Goal: Information Seeking & Learning: Find specific fact

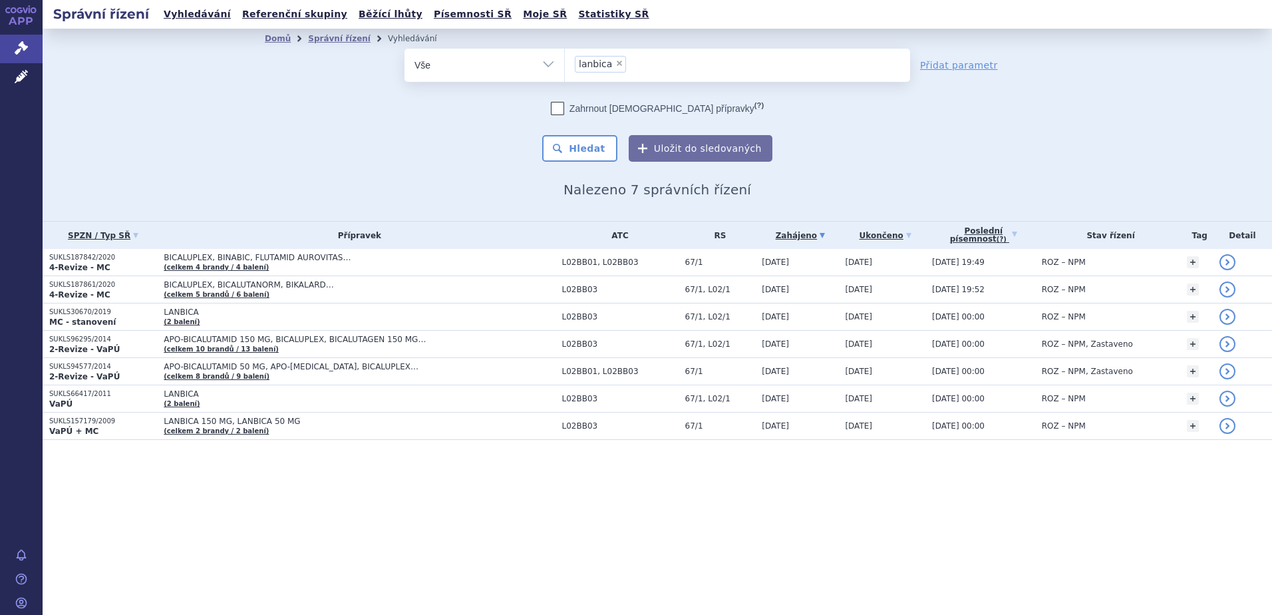
click at [618, 63] on span "×" at bounding box center [619, 63] width 8 height 8
click at [565, 63] on select "lanbica" at bounding box center [564, 64] width 1 height 33
select select
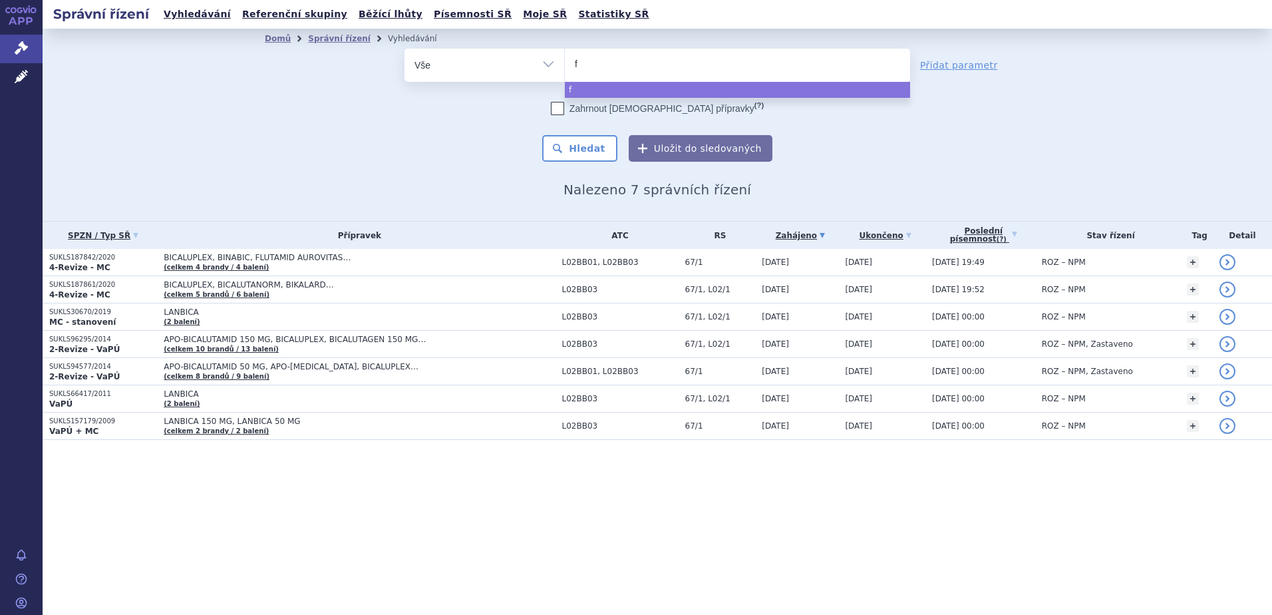
type input "fl"
type input "flo"
type input "flon"
type input "flonid"
type input "flonidan"
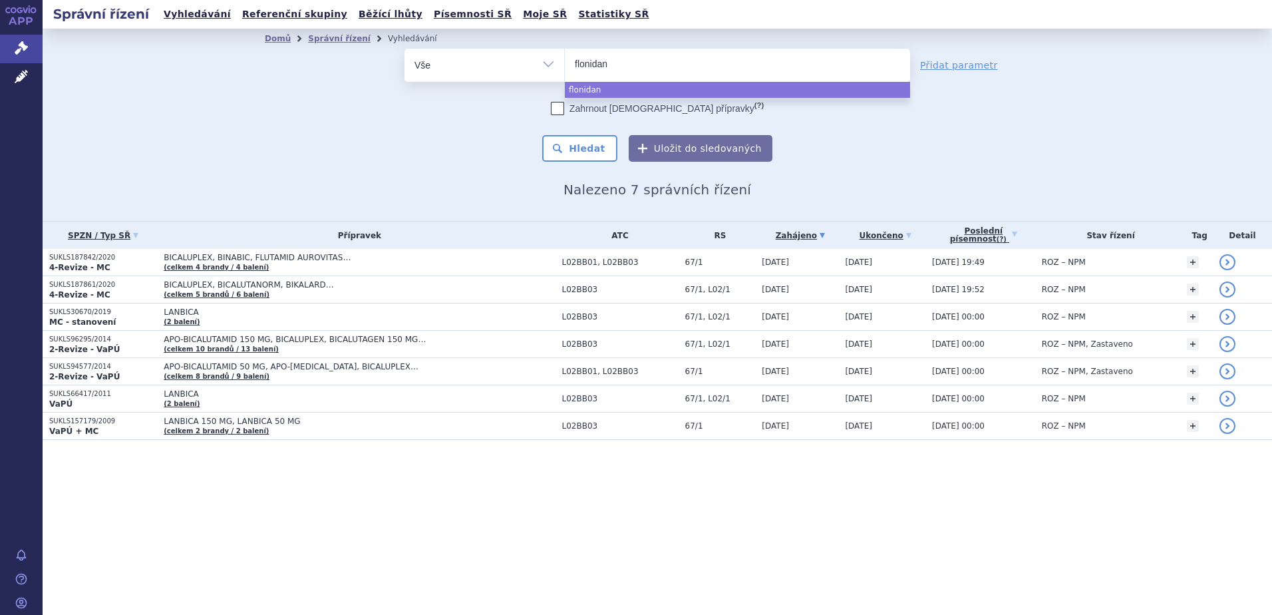
select select "flonidan"
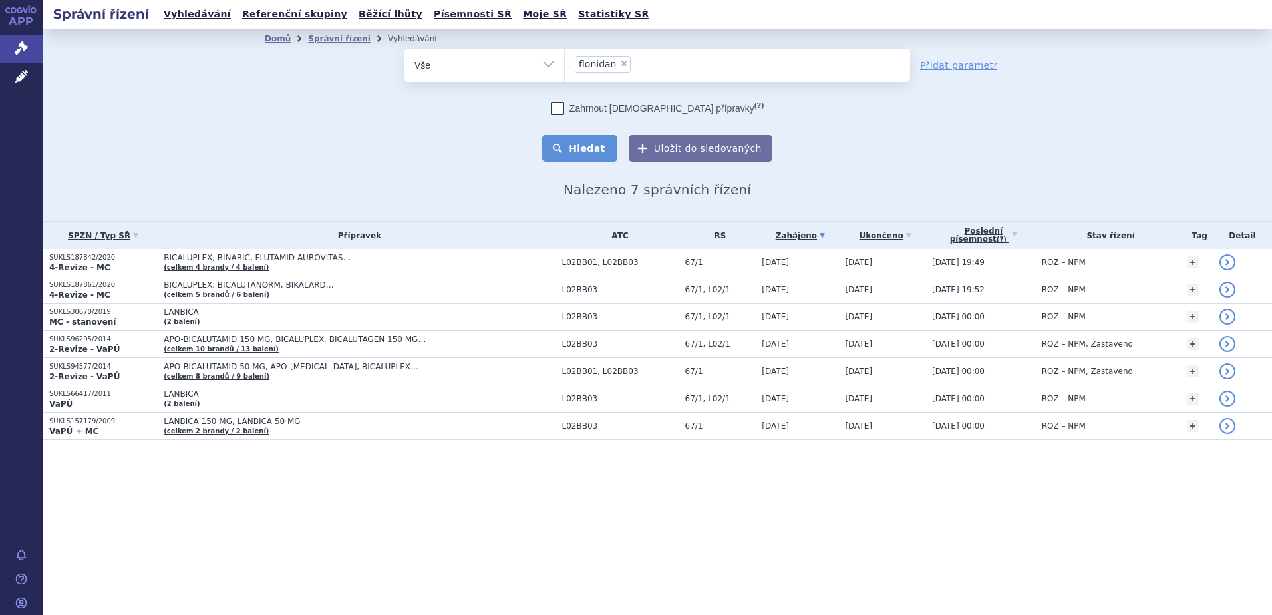
click at [604, 157] on button "Hledat" at bounding box center [579, 148] width 75 height 27
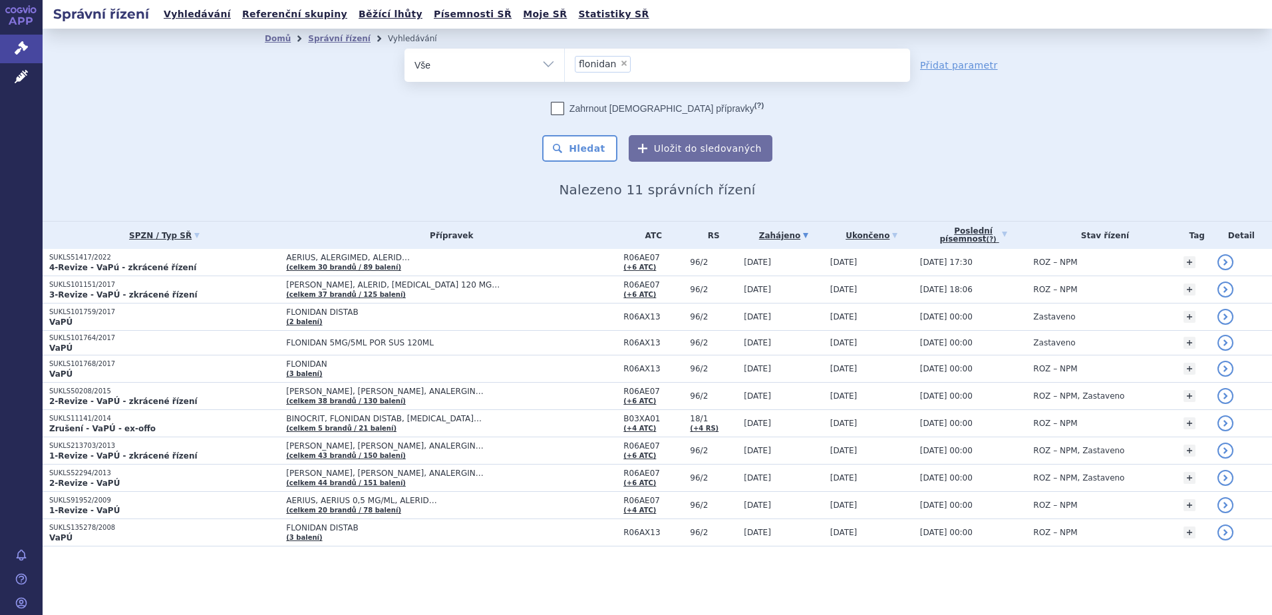
click at [620, 65] on span "×" at bounding box center [624, 63] width 8 height 8
click at [565, 65] on select "flonidan" at bounding box center [564, 64] width 1 height 33
select select
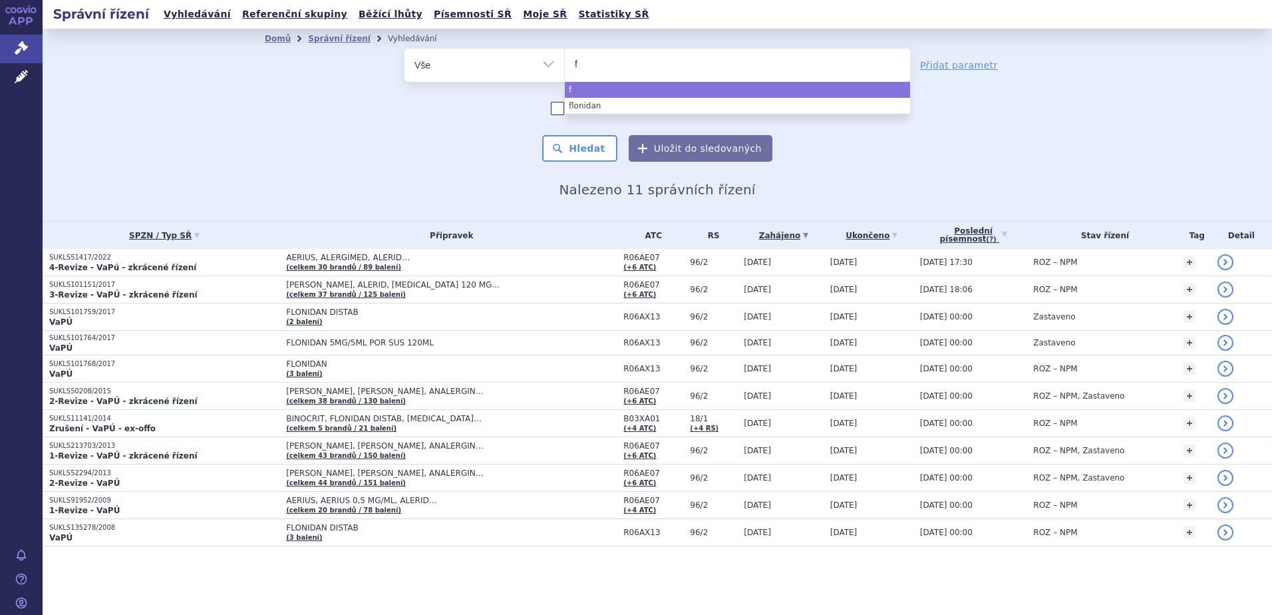
type input "fo"
type input "for"
type input "forad"
type input "foradil"
select select "foradil"
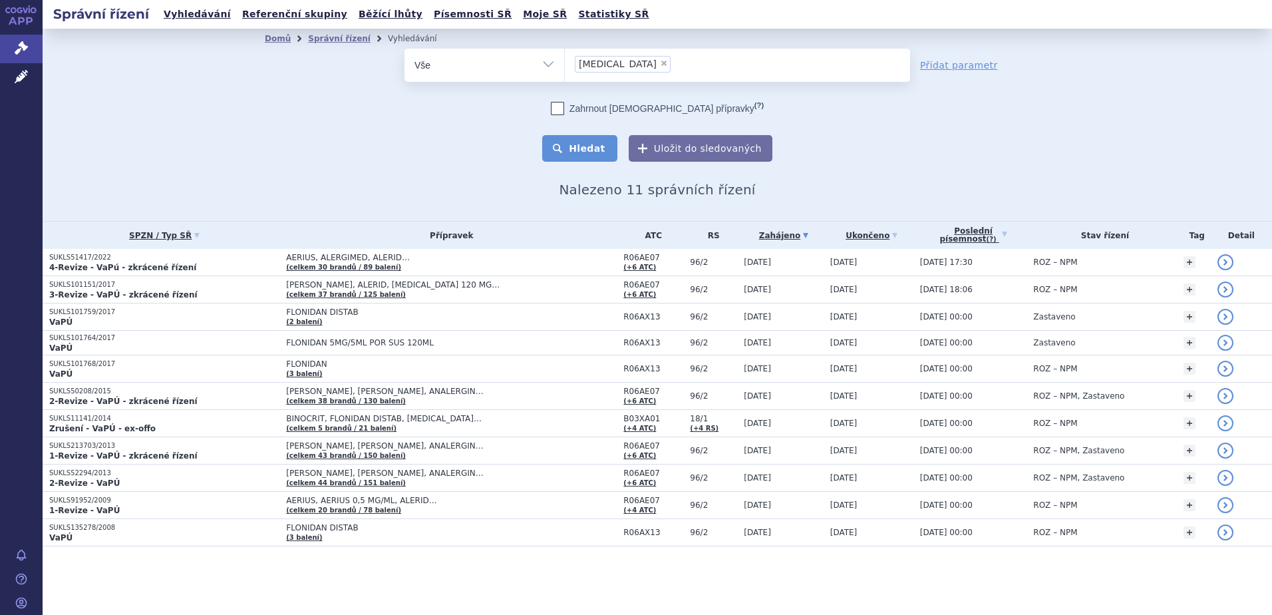
click at [595, 153] on button "Hledat" at bounding box center [579, 148] width 75 height 27
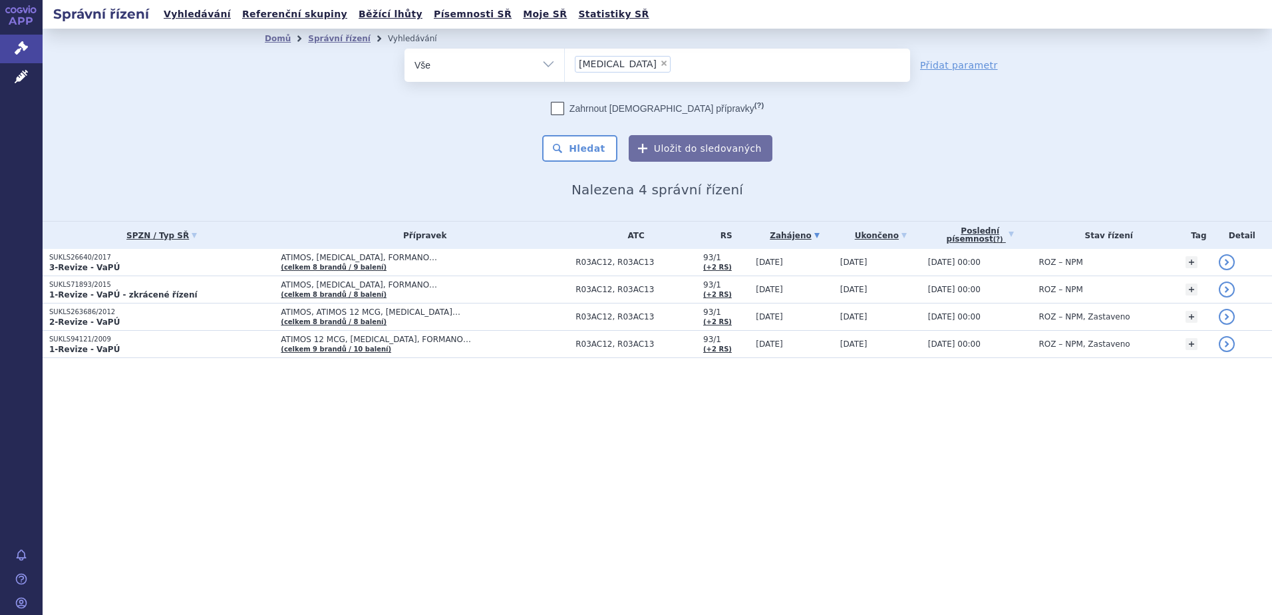
click at [660, 65] on span "×" at bounding box center [664, 63] width 8 height 8
click at [565, 65] on select "foradil" at bounding box center [564, 64] width 1 height 33
select select
click at [615, 65] on ul at bounding box center [737, 63] width 345 height 28
click at [565, 65] on select "foradil" at bounding box center [564, 64] width 1 height 33
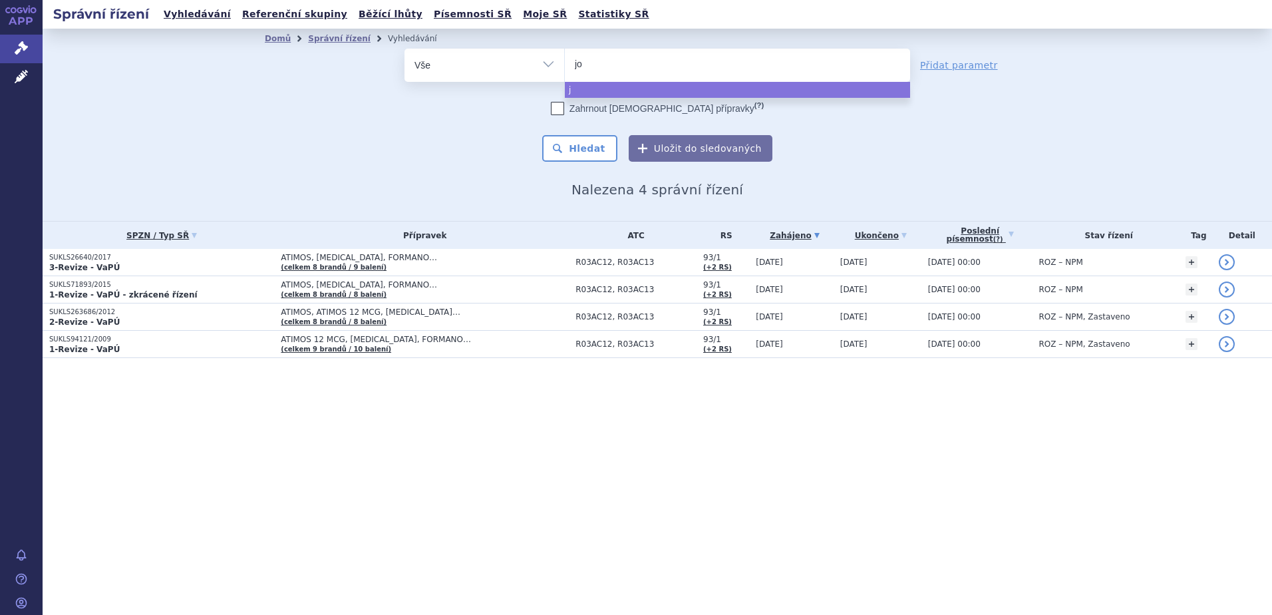
type input "jov"
type input "joves"
type input "jovest"
type input "jovesto"
select select "jovesto"
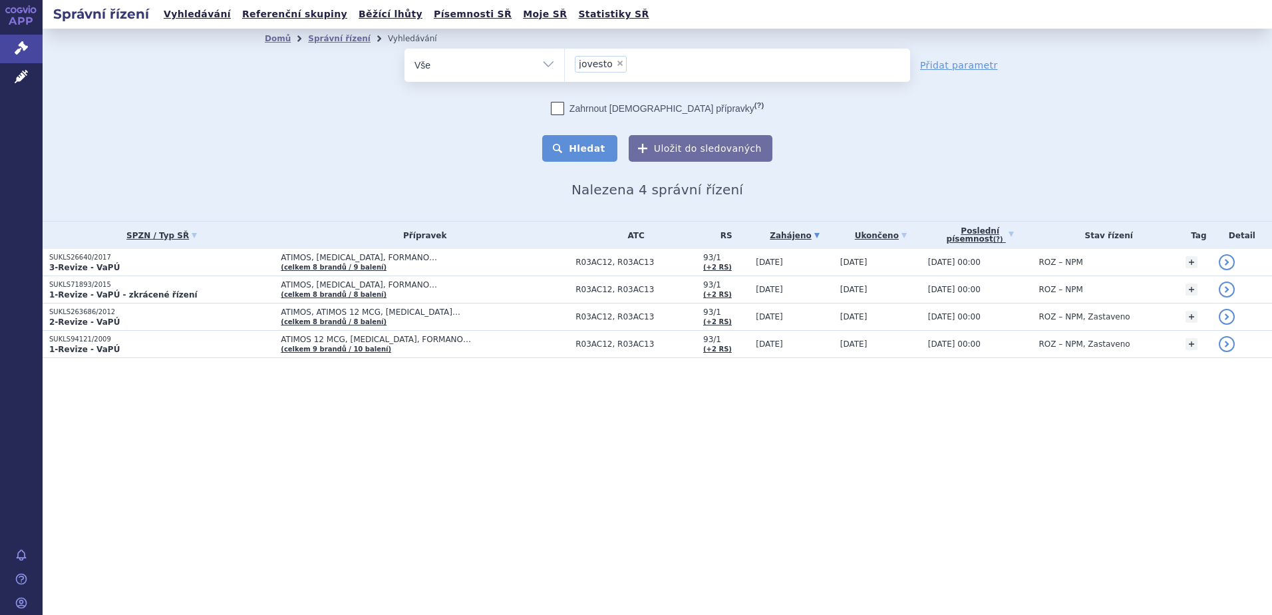
click at [595, 146] on button "Hledat" at bounding box center [579, 148] width 75 height 27
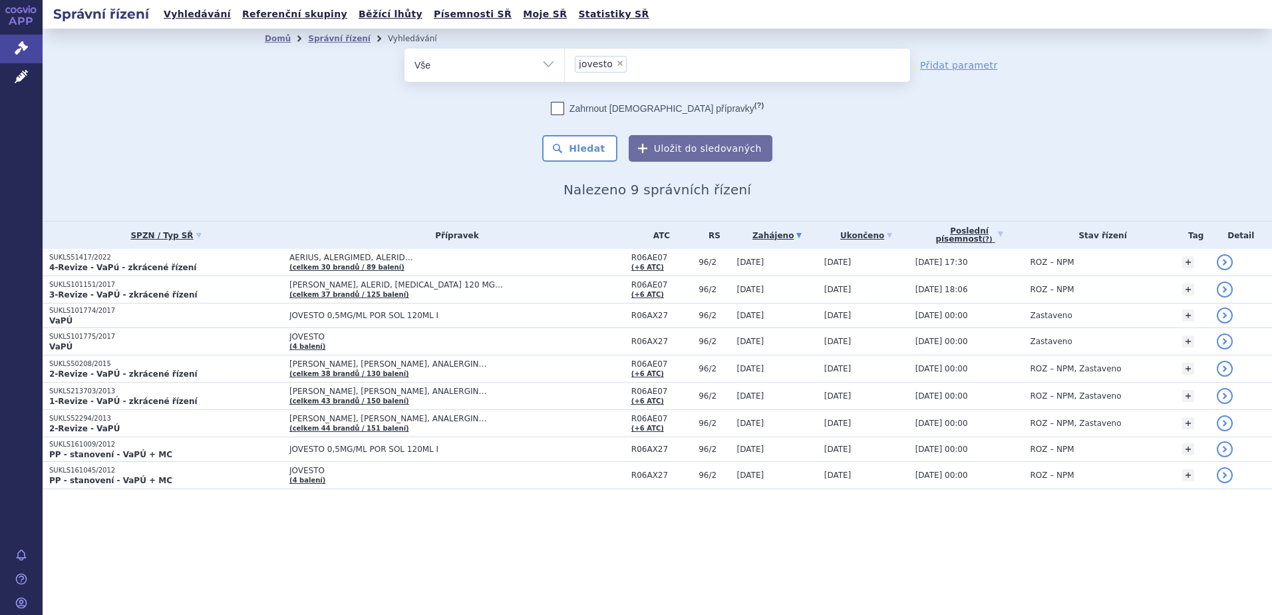
click at [616, 65] on span "×" at bounding box center [620, 63] width 8 height 8
click at [565, 65] on select "jovesto" at bounding box center [564, 64] width 1 height 33
select select
click at [607, 73] on ul at bounding box center [737, 63] width 345 height 28
click at [565, 73] on select "jovesto" at bounding box center [564, 64] width 1 height 33
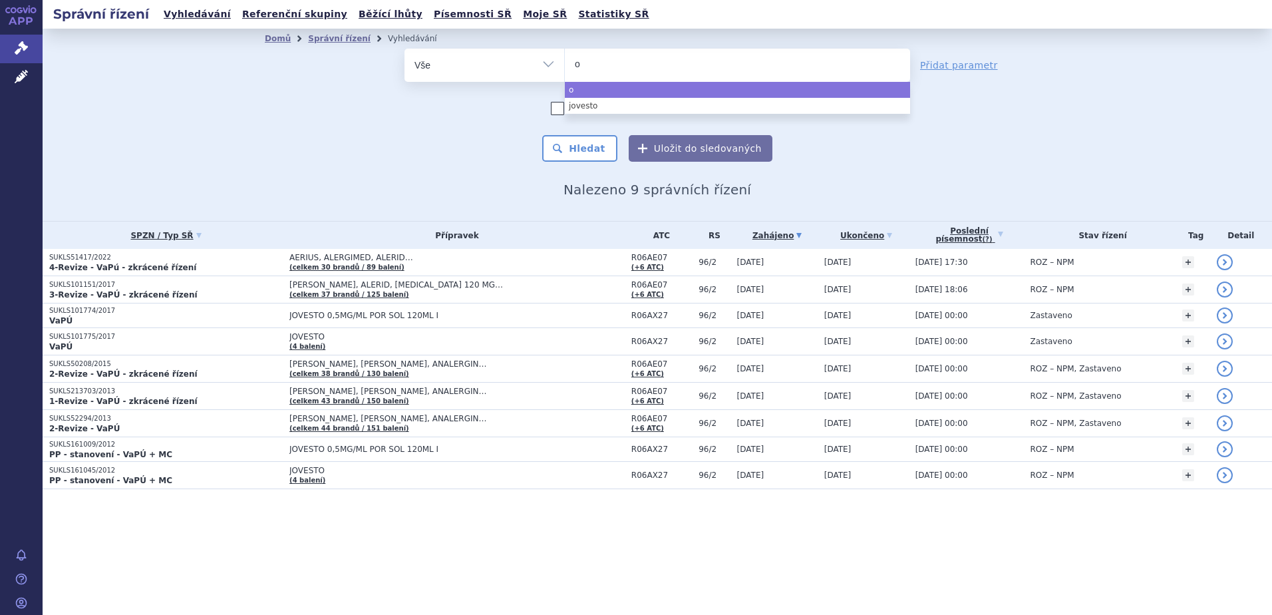
type input "or"
type input "orc"
type input "orcal"
select select "orcal"
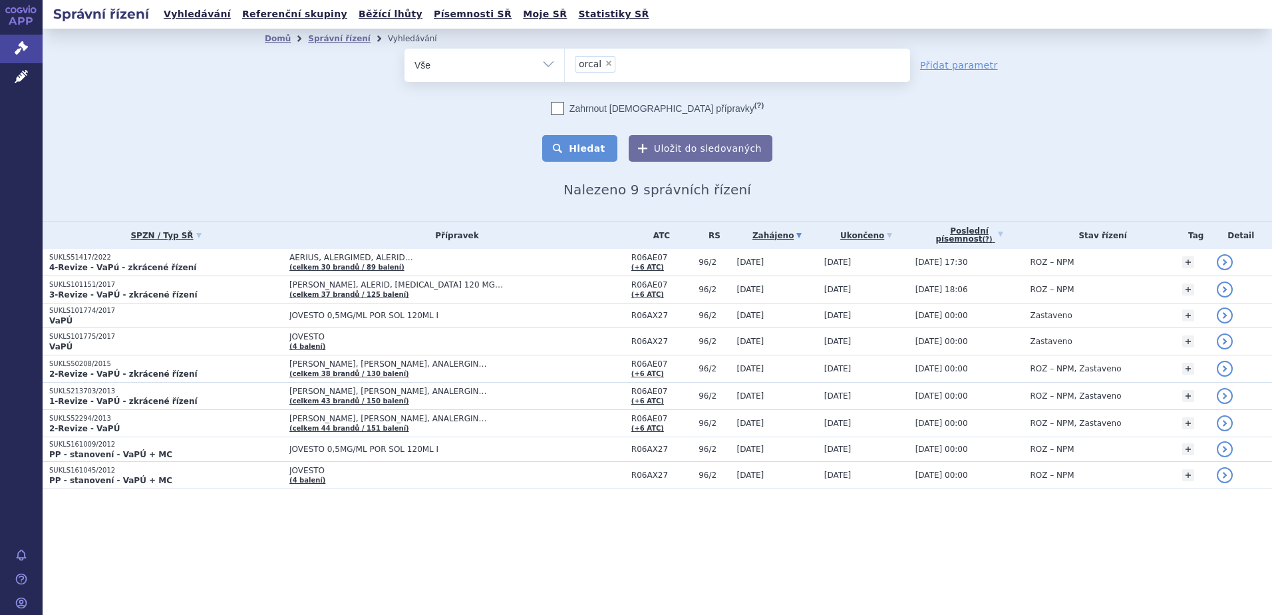
click at [588, 154] on button "Hledat" at bounding box center [579, 148] width 75 height 27
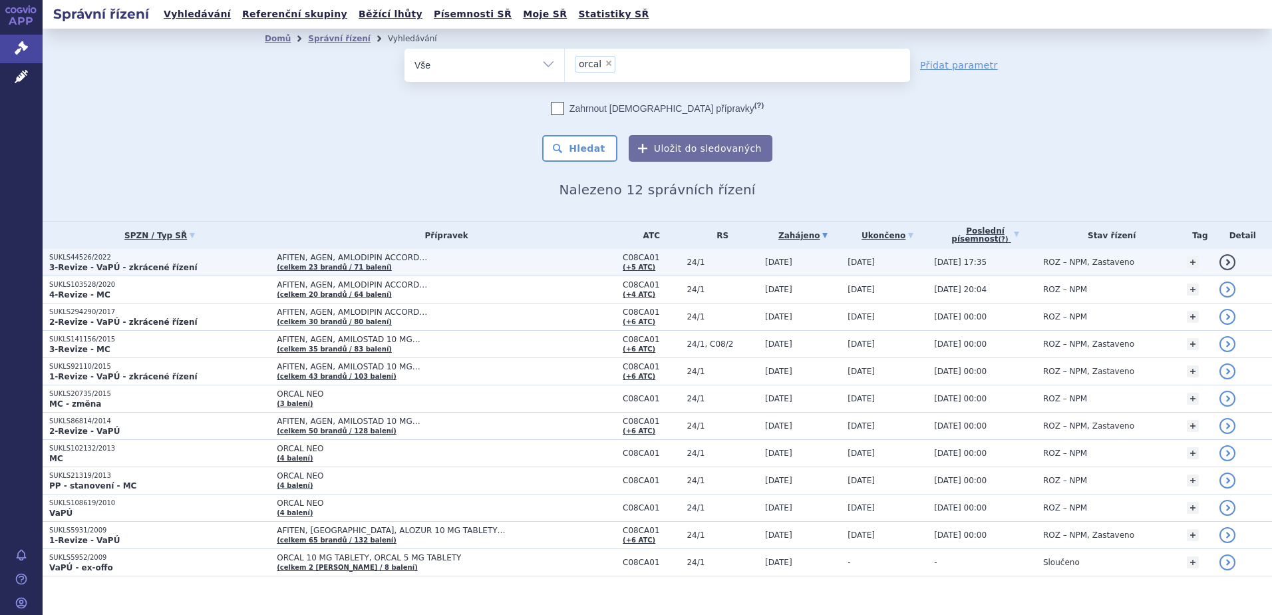
click at [259, 257] on p "SUKLS44526/2022" at bounding box center [159, 257] width 221 height 9
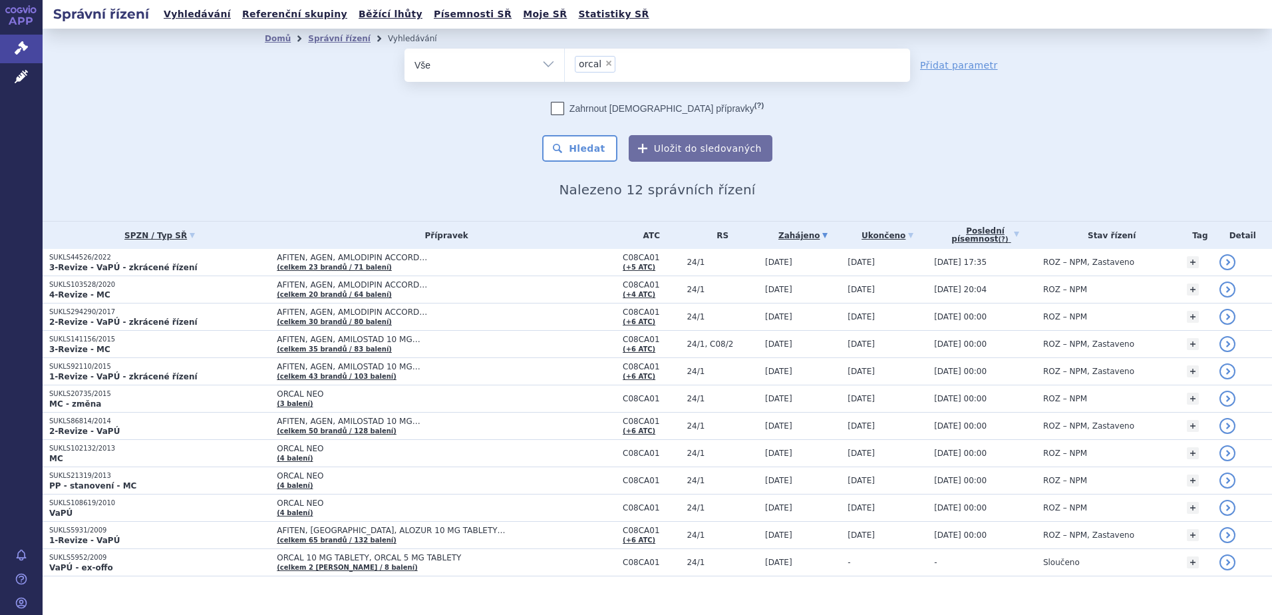
click at [605, 62] on span "×" at bounding box center [609, 63] width 8 height 8
click at [565, 62] on select "orcal" at bounding box center [564, 64] width 1 height 33
select select
click at [601, 63] on ul at bounding box center [737, 63] width 345 height 28
click at [565, 63] on select "orcal" at bounding box center [564, 64] width 1 height 33
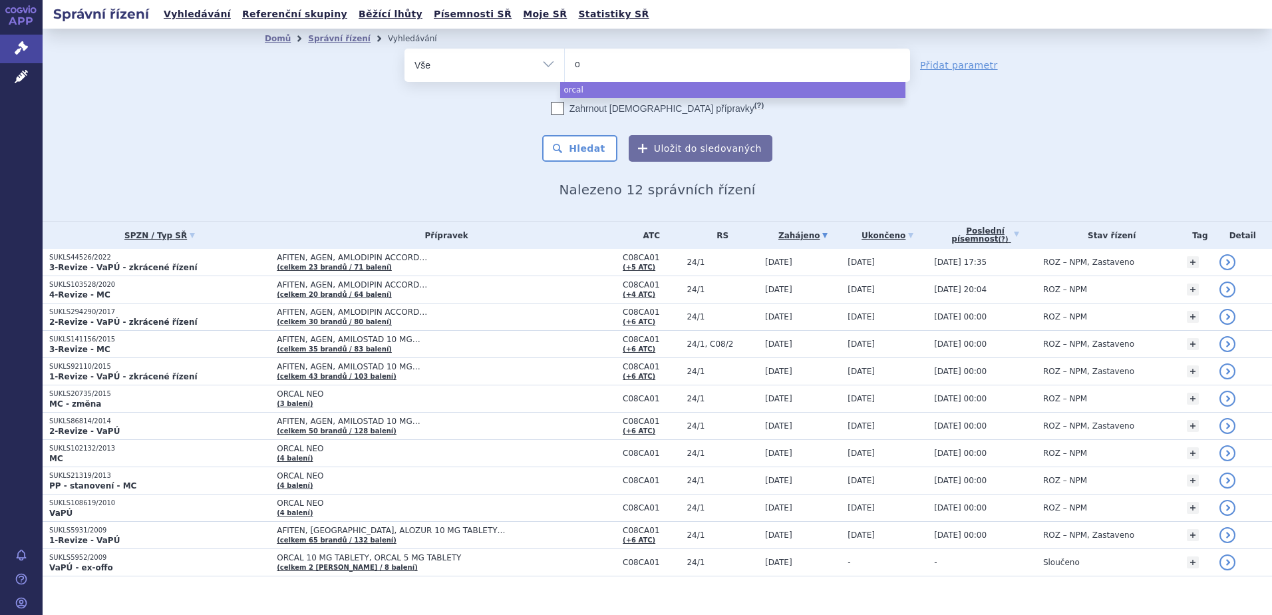
type input "or"
type input "ort"
type input "ortan"
type input "ortano"
type input "ortanol"
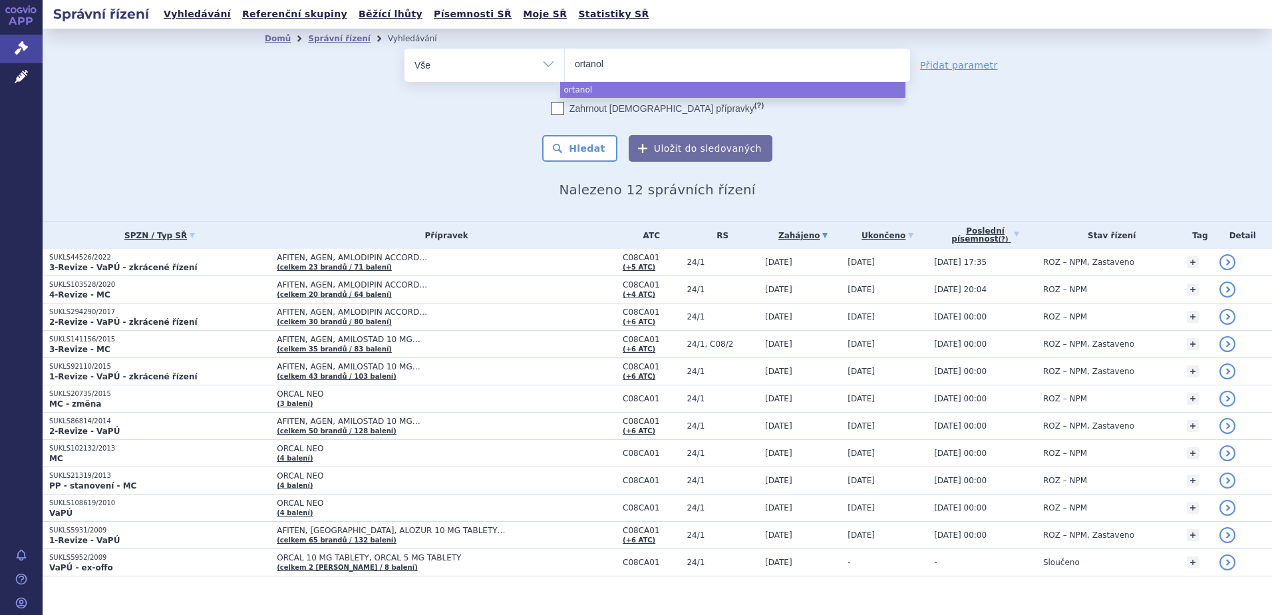
select select "ortanol"
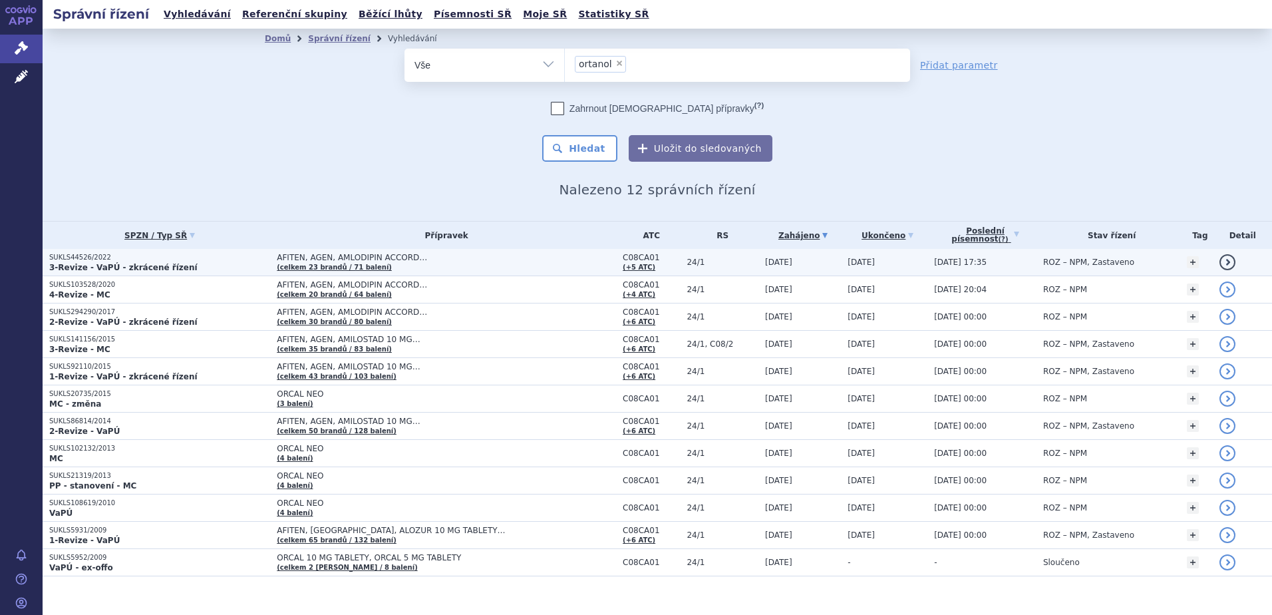
click at [194, 256] on p "SUKLS44526/2022" at bounding box center [159, 257] width 221 height 9
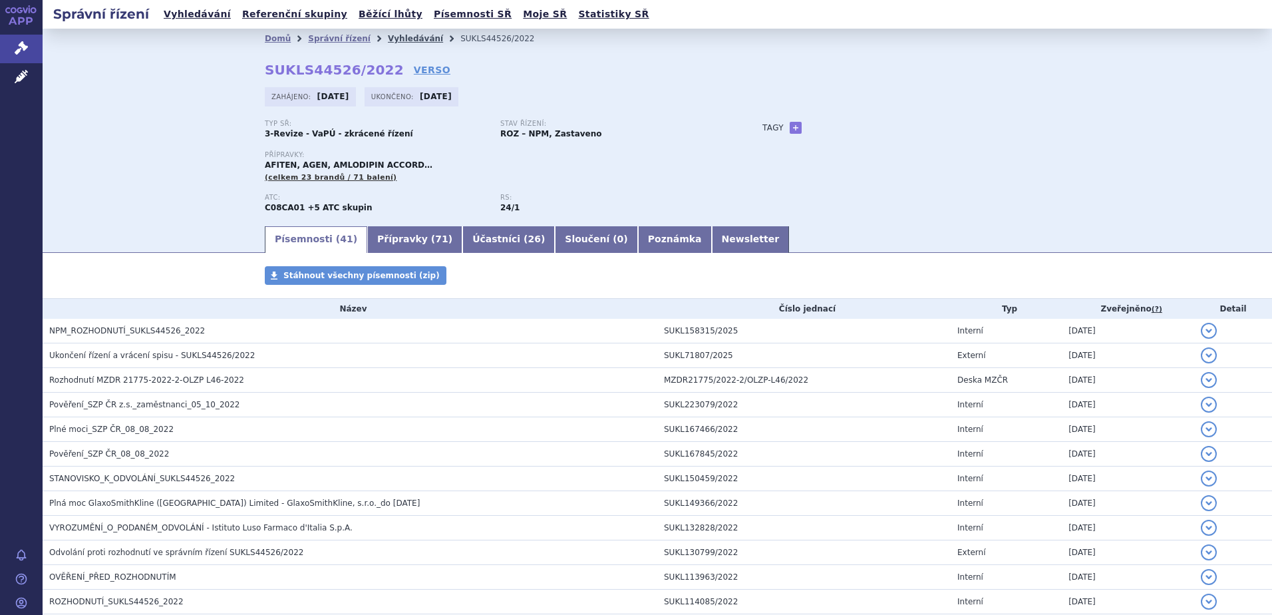
click at [388, 36] on link "Vyhledávání" at bounding box center [415, 38] width 55 height 9
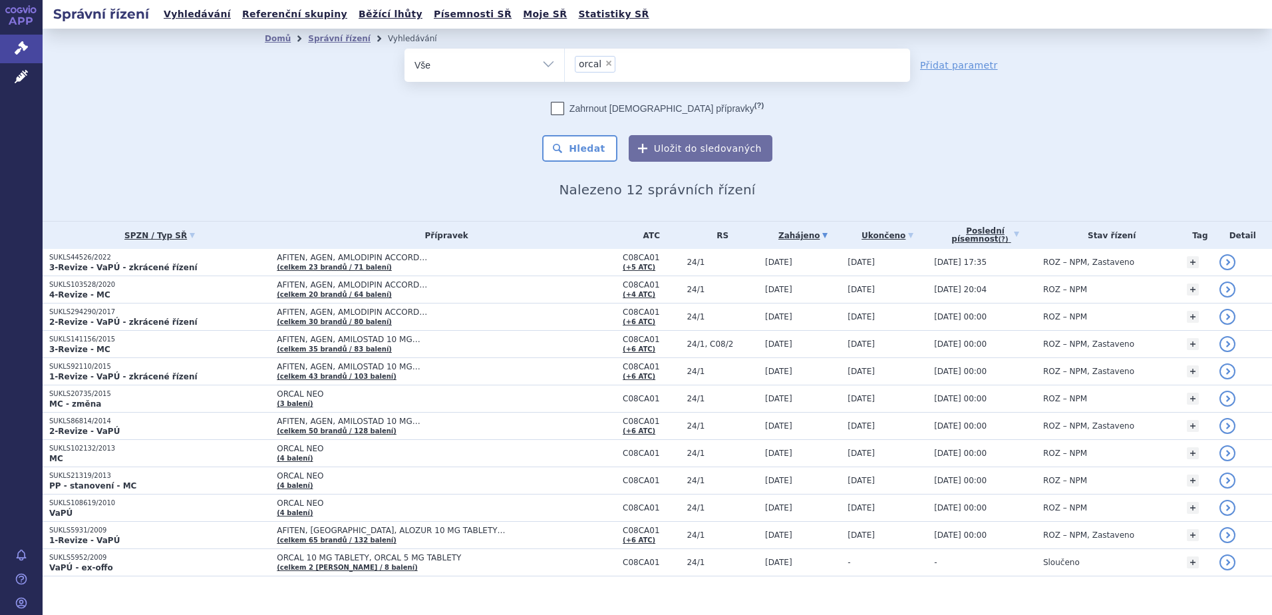
click at [605, 65] on span "×" at bounding box center [609, 63] width 8 height 8
click at [565, 65] on select "orcal" at bounding box center [564, 64] width 1 height 33
select select
type input "pa"
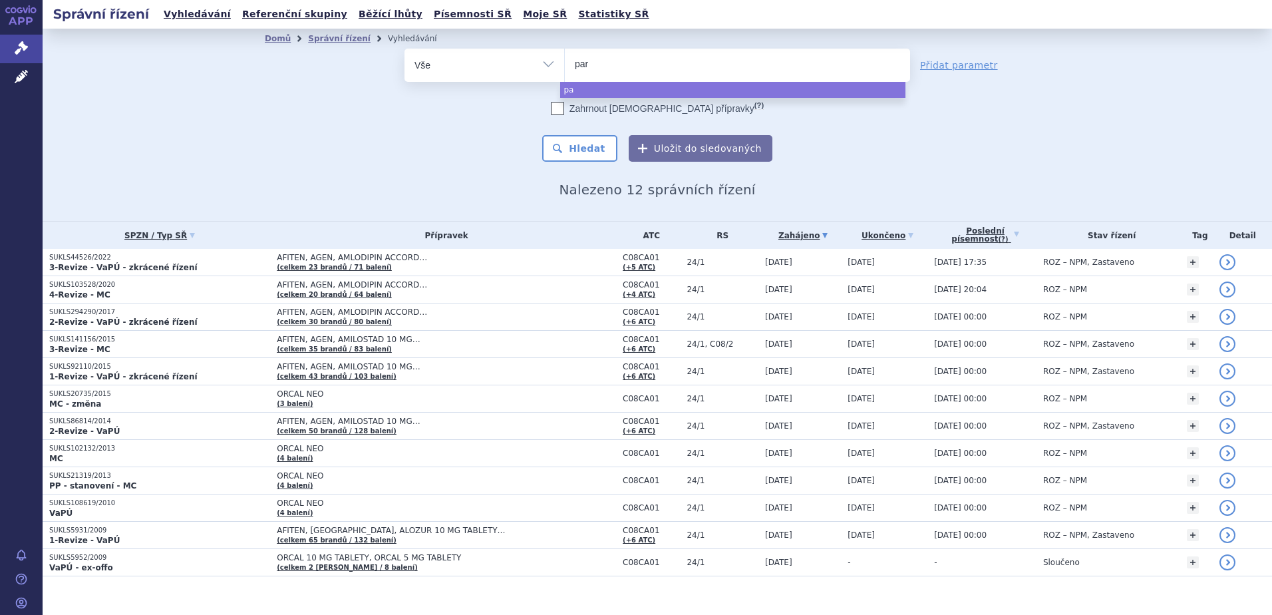
type input "paro"
type input "parole"
type input "parolex"
select select "parolex"
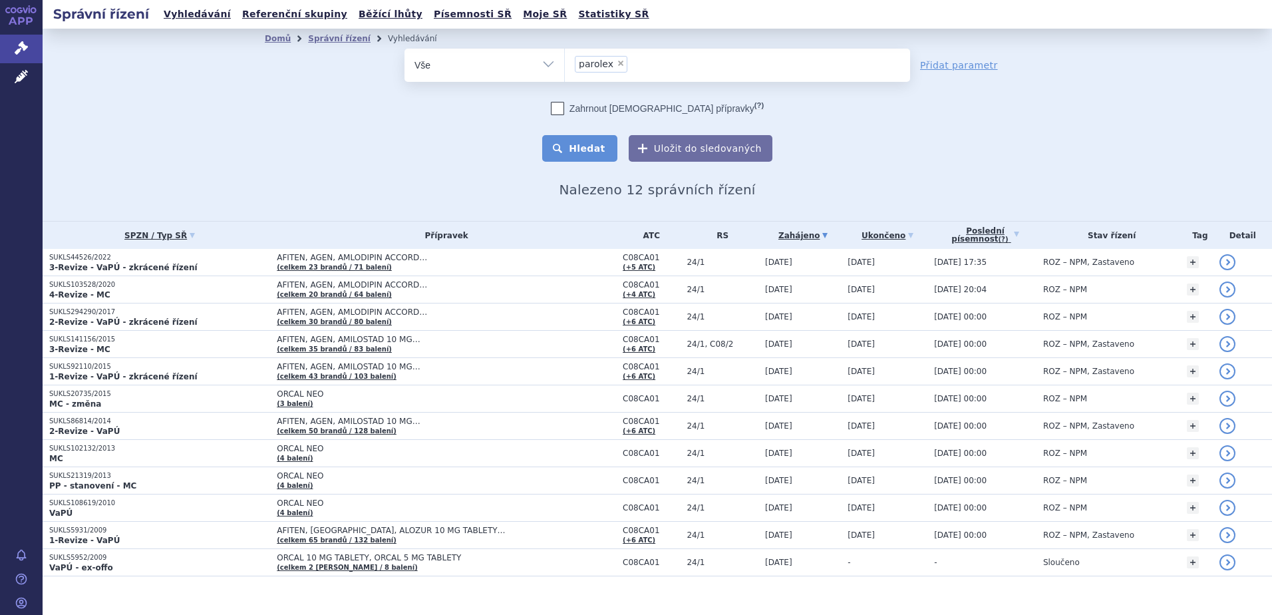
click at [595, 144] on button "Hledat" at bounding box center [579, 148] width 75 height 27
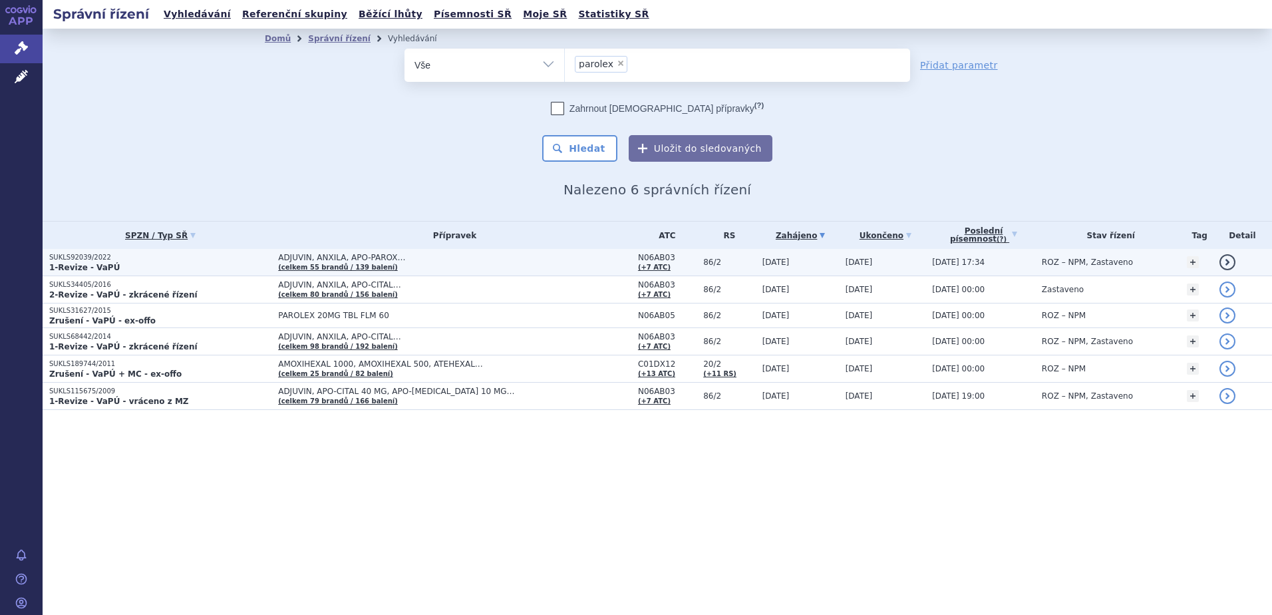
click at [206, 260] on p "SUKLS92039/2022" at bounding box center [160, 257] width 222 height 9
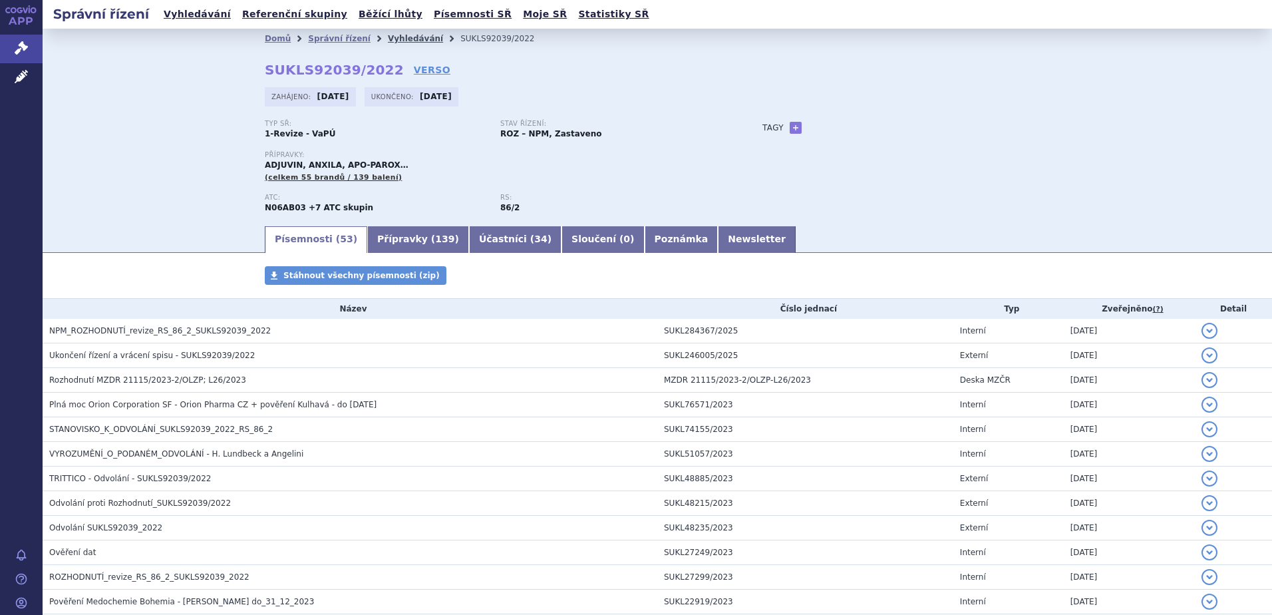
click at [388, 37] on link "Vyhledávání" at bounding box center [415, 38] width 55 height 9
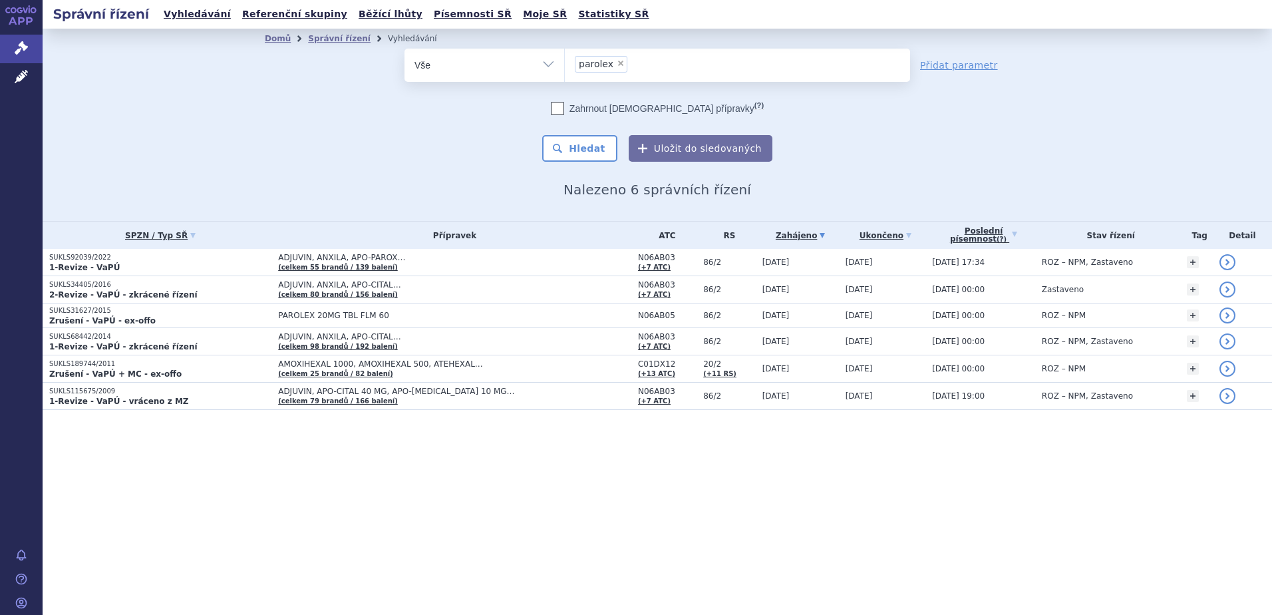
click at [617, 64] on span "×" at bounding box center [621, 63] width 8 height 8
click at [565, 64] on select "parolex" at bounding box center [564, 64] width 1 height 33
select select
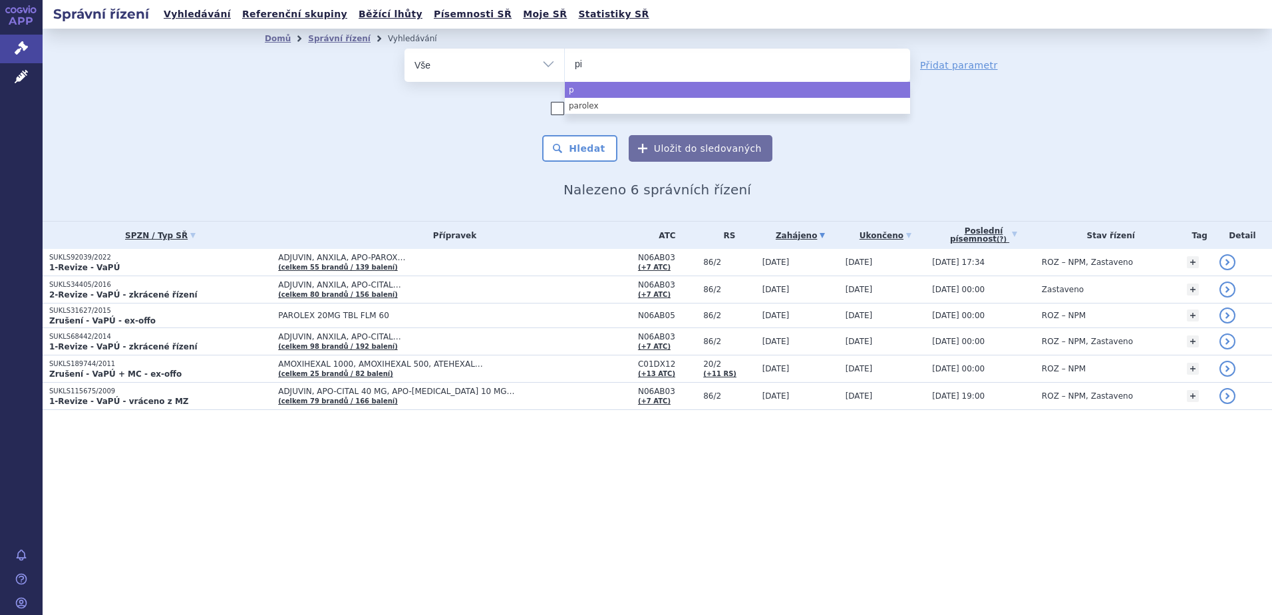
type input "pir"
type input "pira"
type input "pirami"
type input "piramil"
select select "piramil"
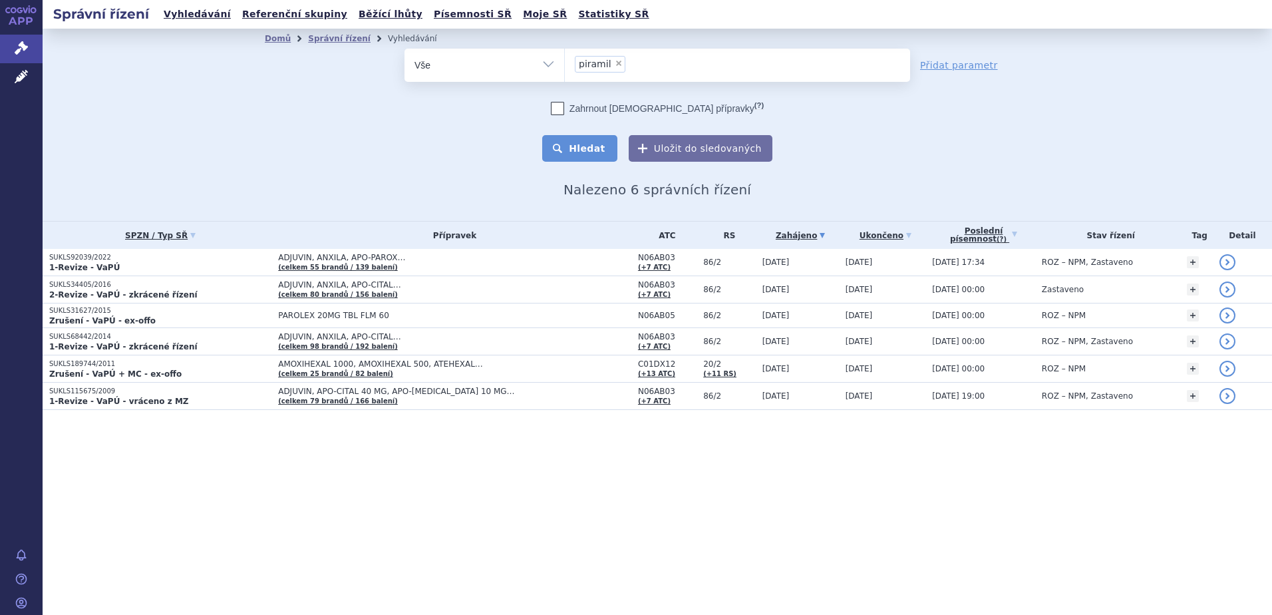
click at [604, 153] on button "Hledat" at bounding box center [579, 148] width 75 height 27
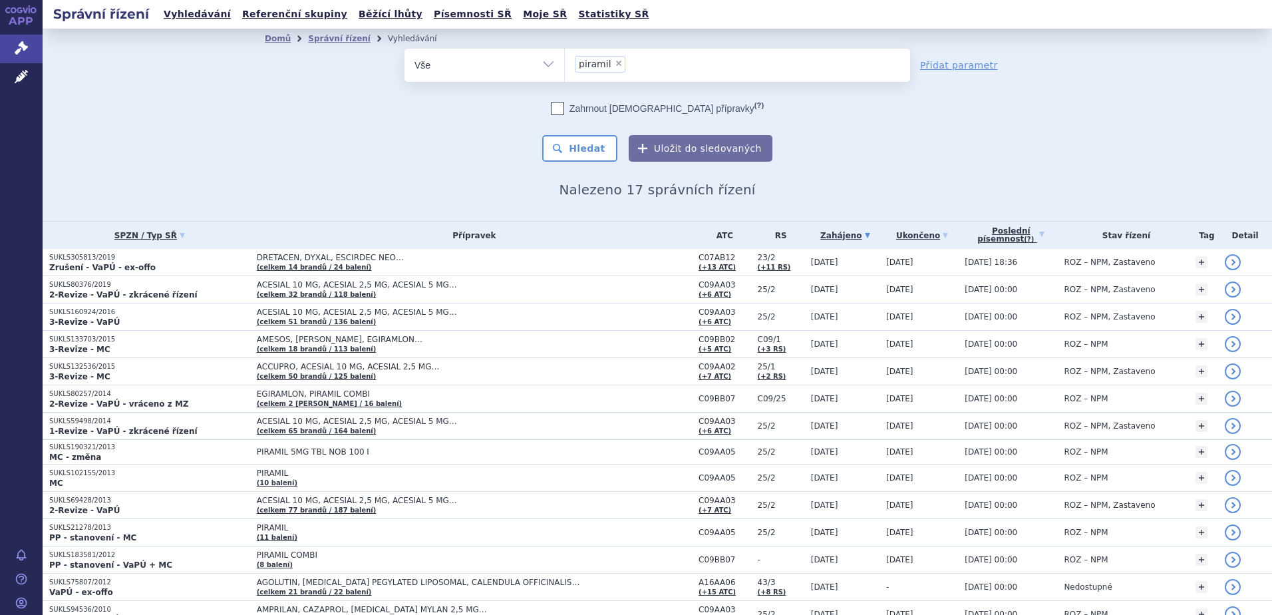
click at [635, 58] on ul "× piramil" at bounding box center [737, 63] width 345 height 29
click at [565, 58] on select "piramil" at bounding box center [564, 64] width 1 height 33
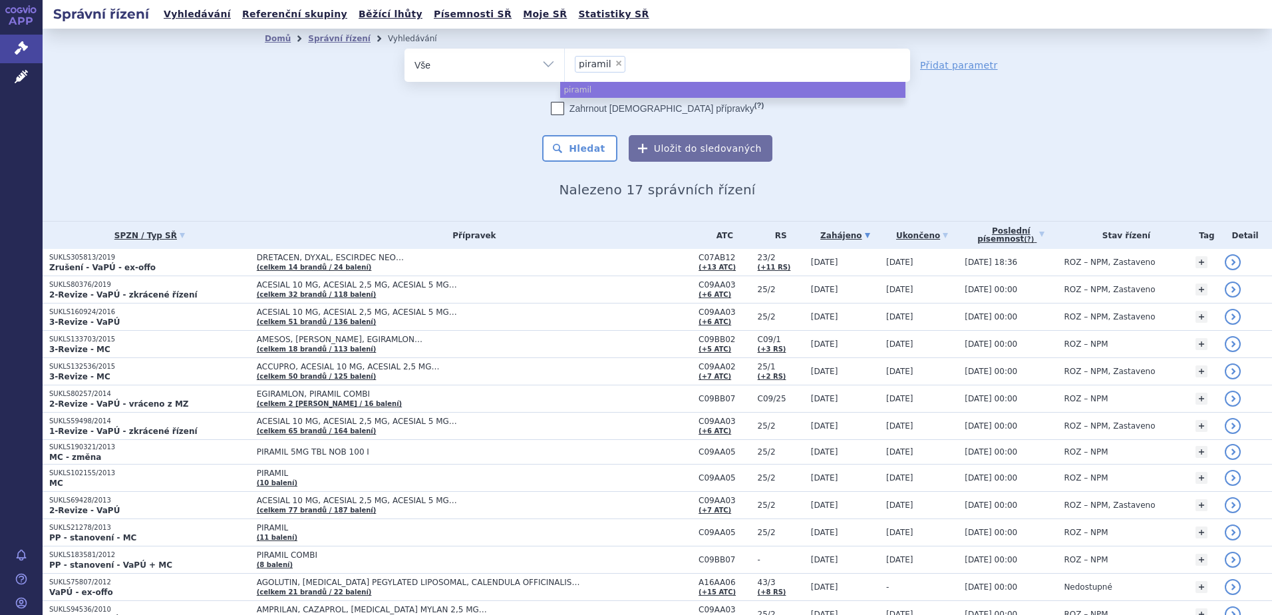
select select
type input "piramil"
type input "piramil c"
type input "piramil com"
type input "piramil combi"
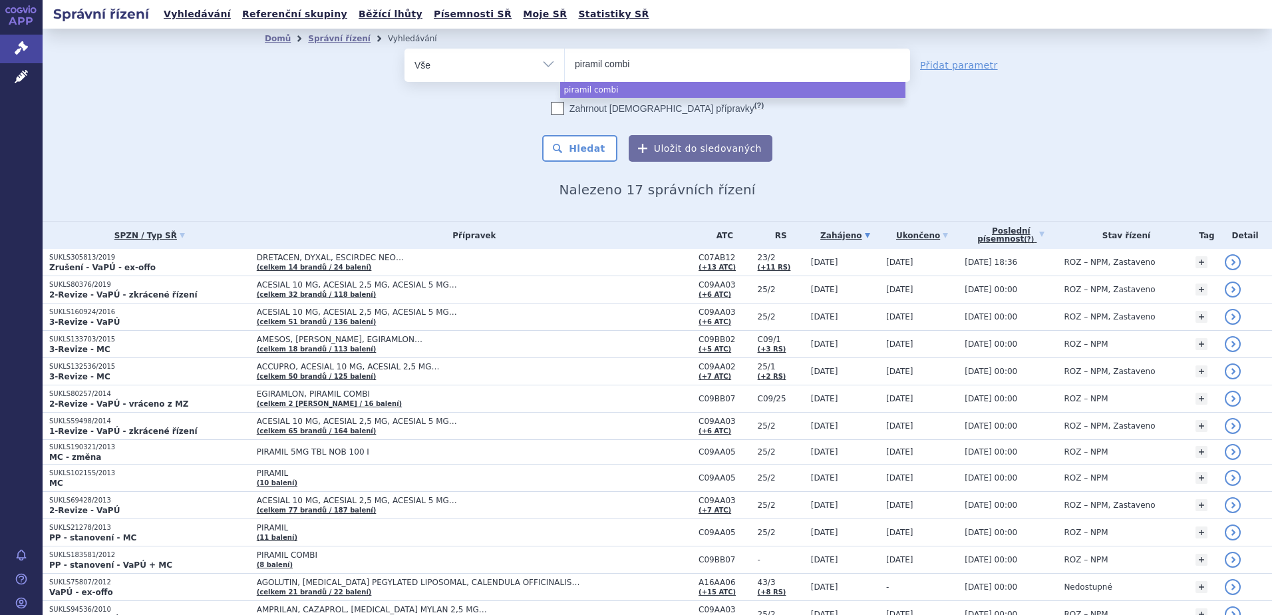
select select "piramil combi"
